Goal: Task Accomplishment & Management: Manage account settings

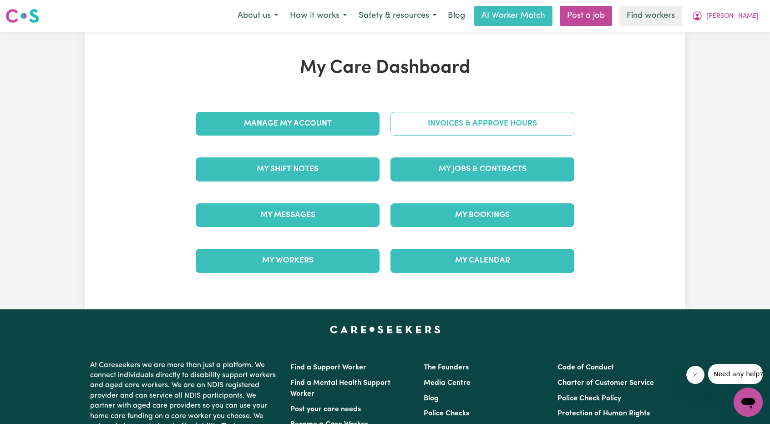
click at [443, 120] on link "Invoices & Approve Hours" at bounding box center [482, 124] width 184 height 24
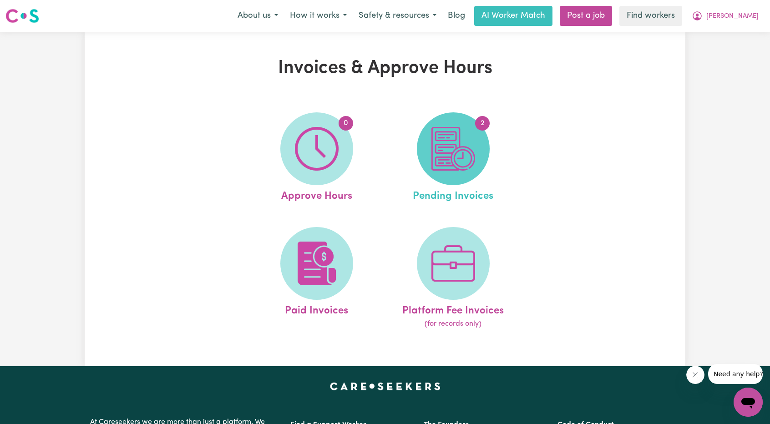
click at [456, 157] on img at bounding box center [453, 149] width 44 height 44
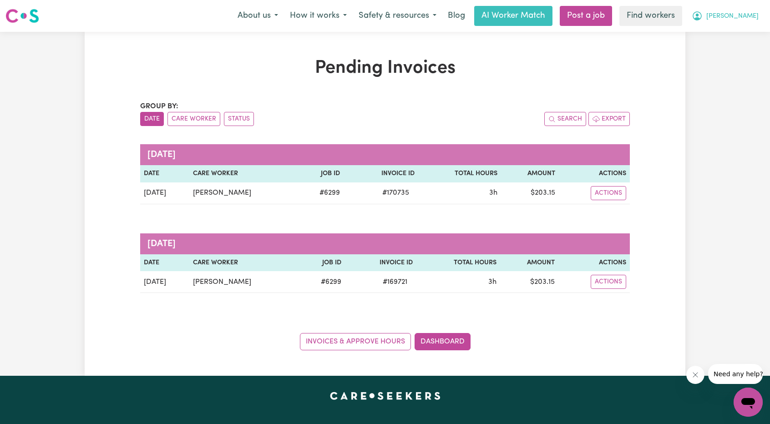
drag, startPoint x: 754, startPoint y: 12, endPoint x: 751, endPoint y: 21, distance: 9.4
click at [754, 12] on span "[PERSON_NAME]" at bounding box center [732, 16] width 52 height 10
click at [716, 57] on link "Logout" at bounding box center [728, 52] width 72 height 17
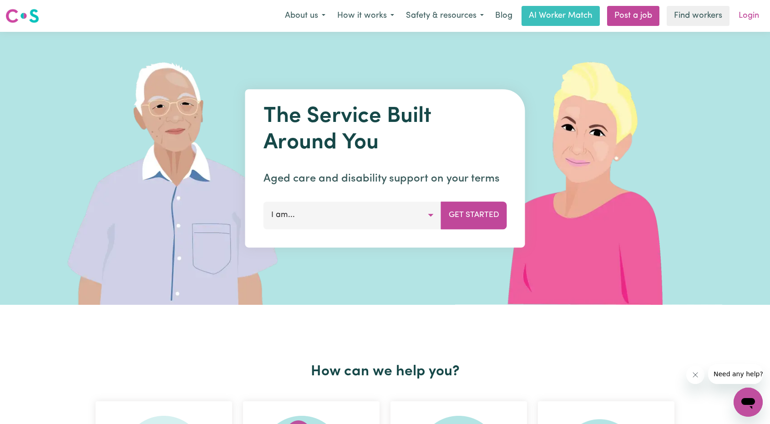
click at [744, 23] on link "Login" at bounding box center [748, 16] width 31 height 20
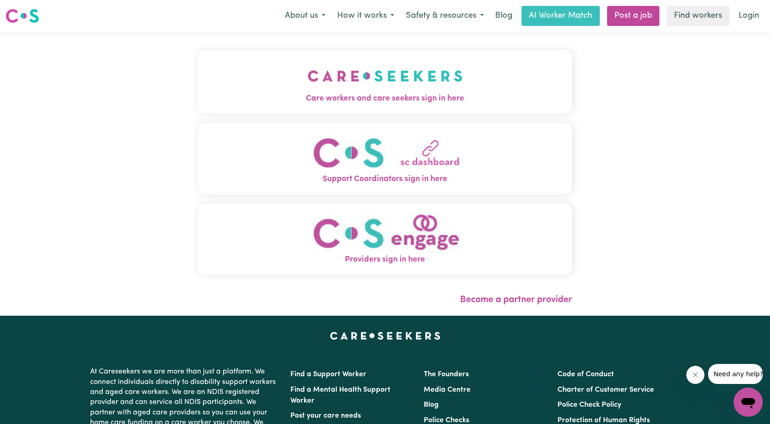
click at [392, 92] on button "Care workers and care seekers sign in here" at bounding box center [385, 82] width 374 height 64
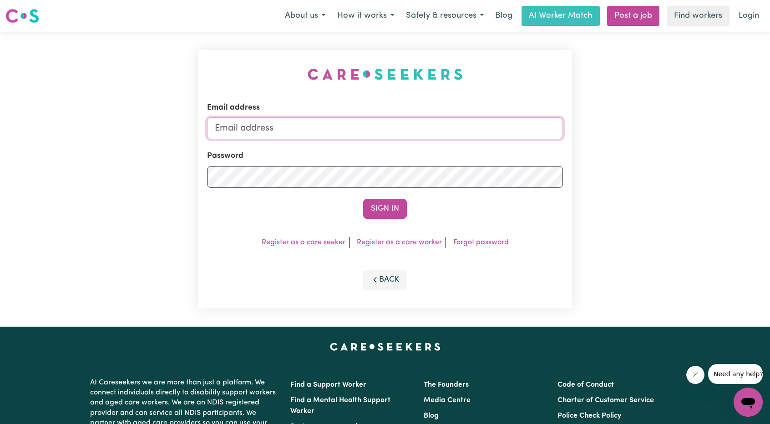
click at [379, 129] on input "Email address" at bounding box center [385, 128] width 356 height 22
drag, startPoint x: 263, startPoint y: 128, endPoint x: 494, endPoint y: 137, distance: 230.9
click at [494, 137] on input "[EMAIL_ADDRESS][PERSON_NAME][DOMAIN_NAME]" at bounding box center [385, 128] width 356 height 22
type input "[EMAIL_ADDRESS][DOMAIN_NAME]"
click at [397, 208] on button "Sign In" at bounding box center [385, 209] width 44 height 20
